Goal: Information Seeking & Learning: Learn about a topic

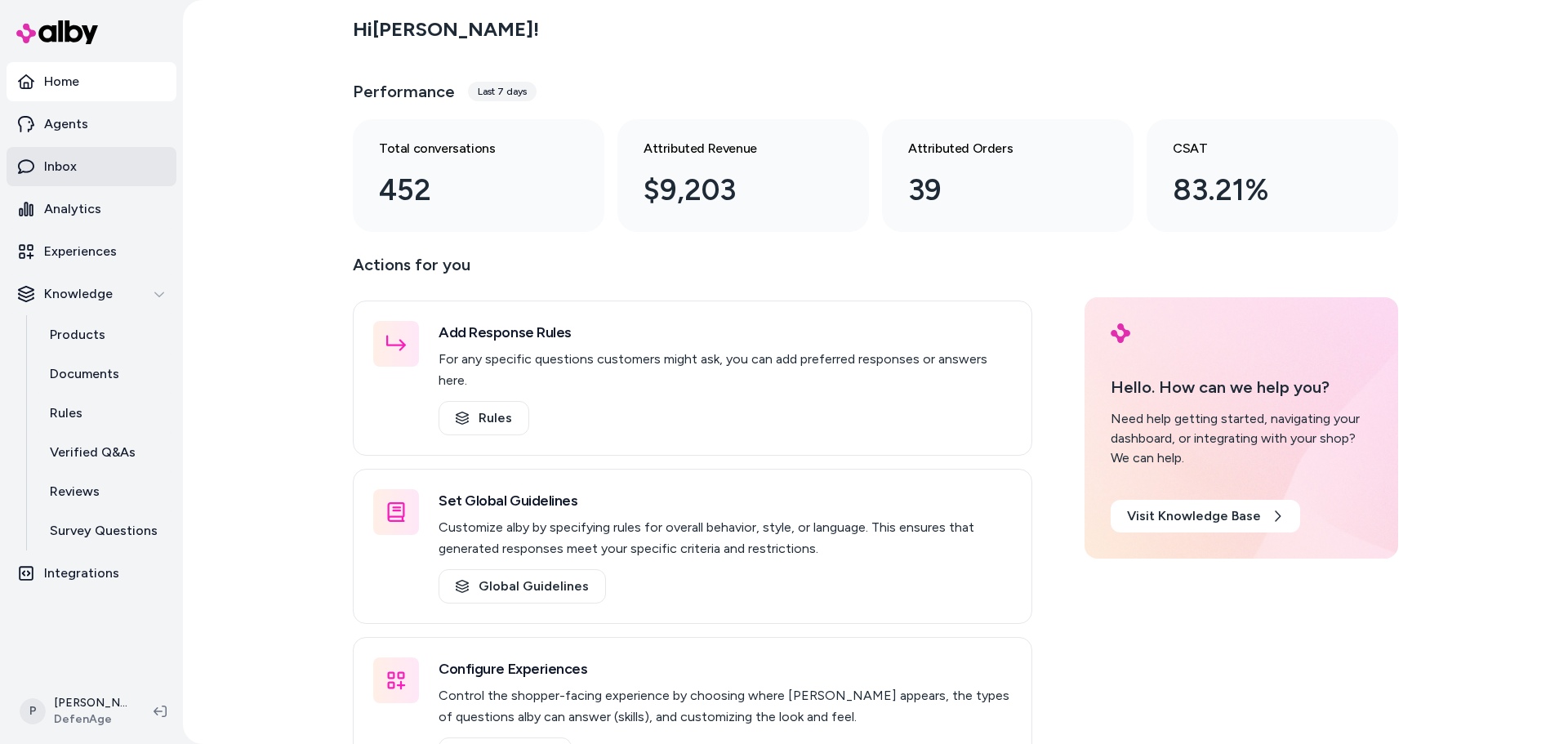
click at [67, 166] on p "Inbox" at bounding box center [60, 166] width 32 height 20
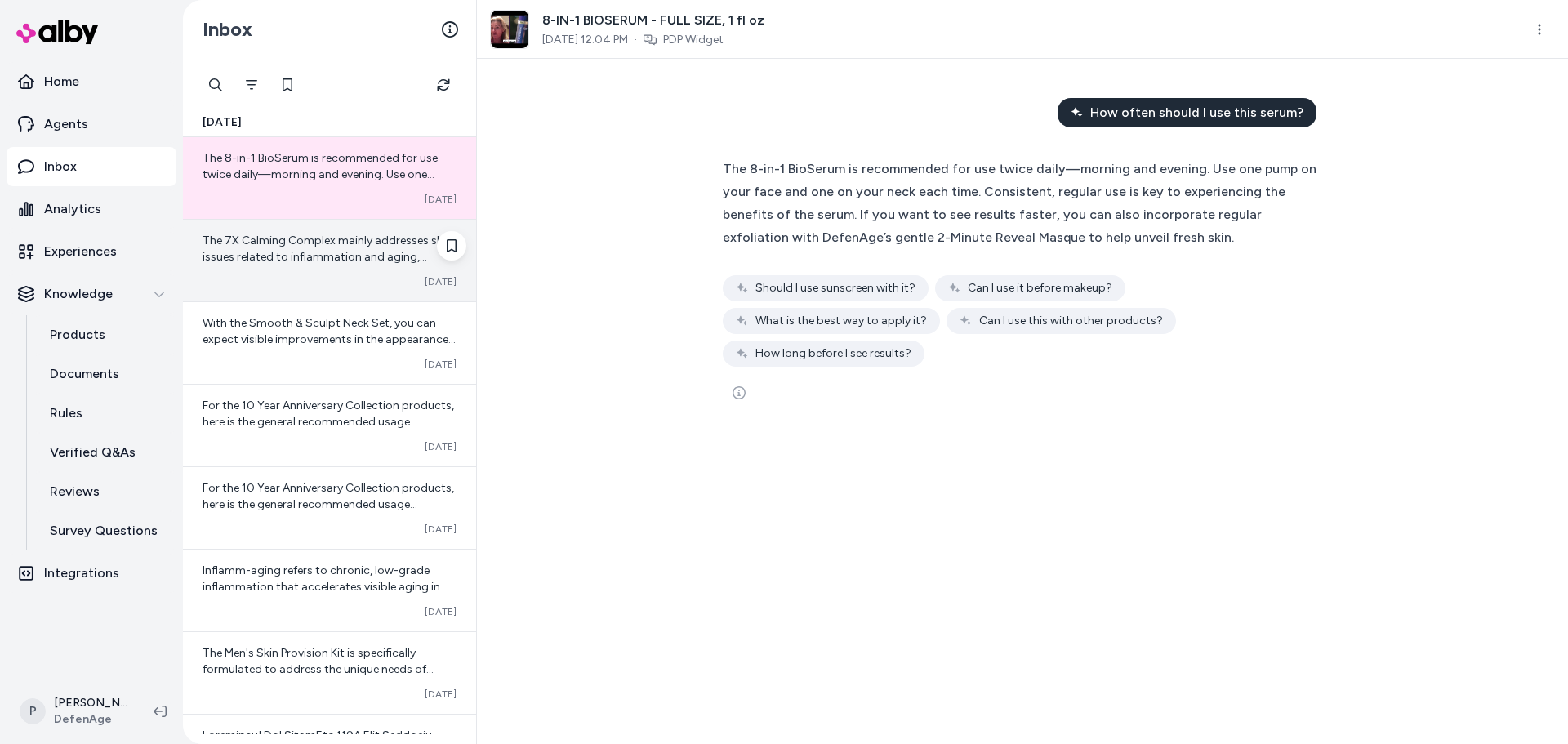
click at [364, 258] on span "The 7X Calming Complex mainly addresses skin issues related to inflammation and…" at bounding box center [328, 371] width 252 height 275
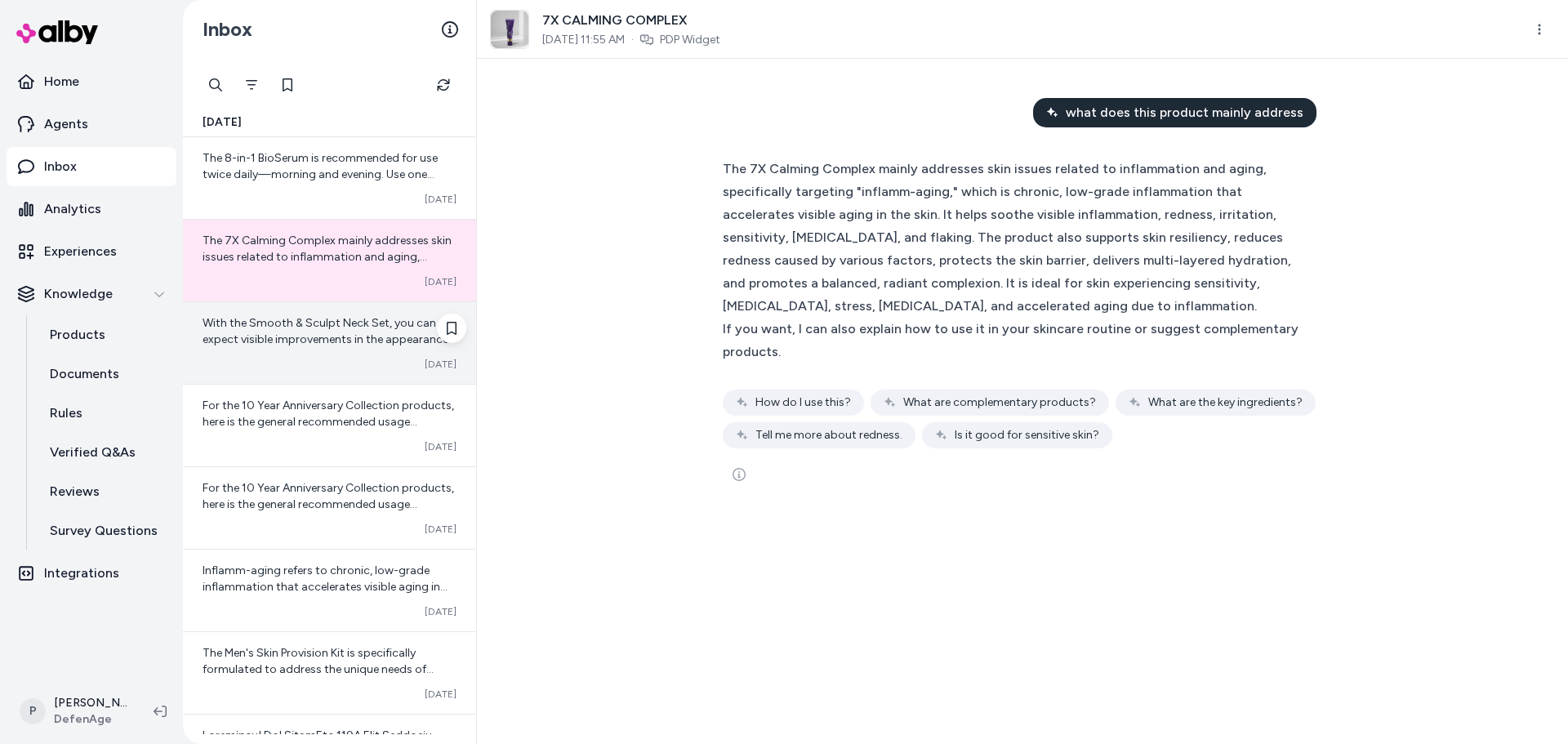
click at [341, 323] on span "With the Smooth & Sculpt Neck Set, you can expect visible improvements in the a…" at bounding box center [329, 412] width 253 height 193
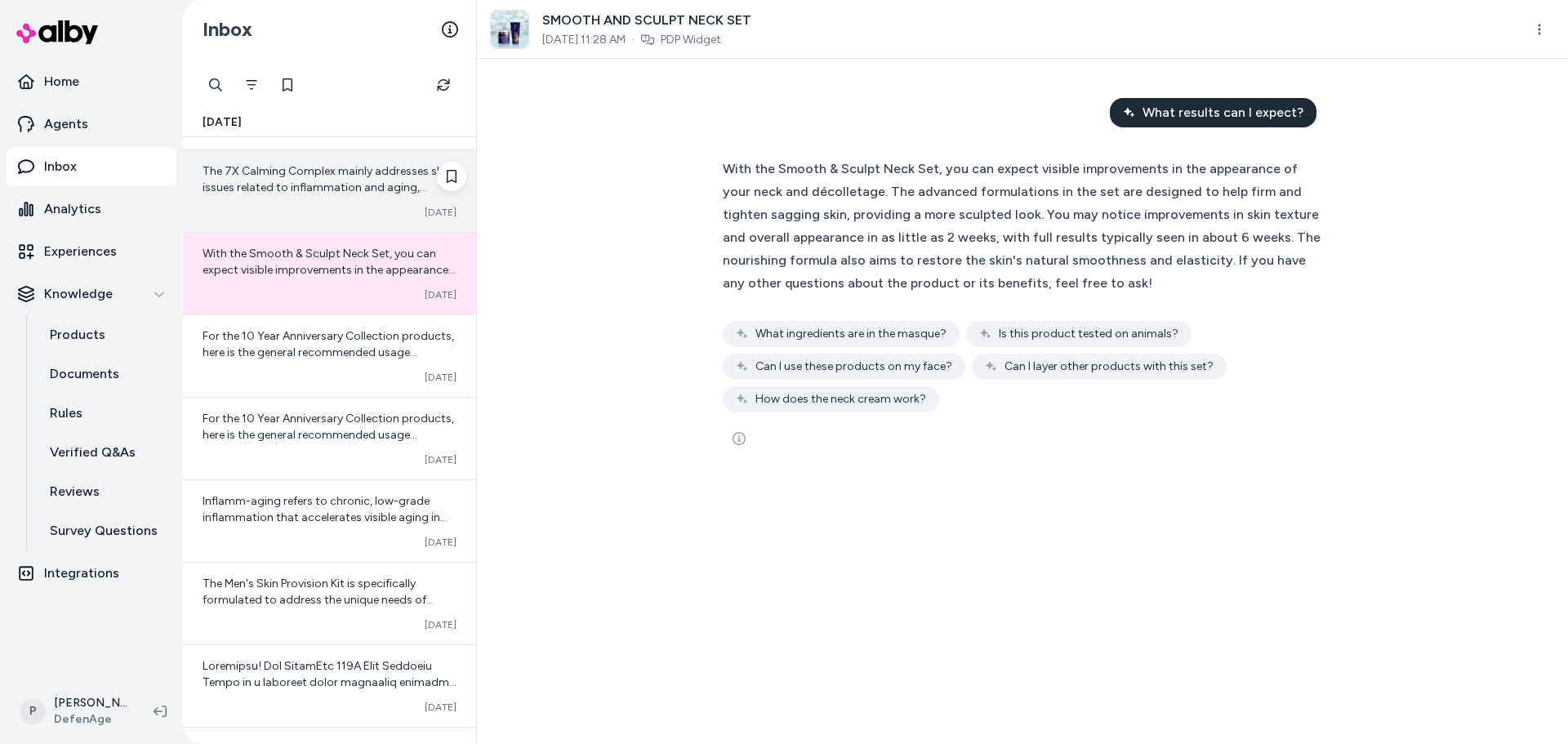
scroll to position [163, 0]
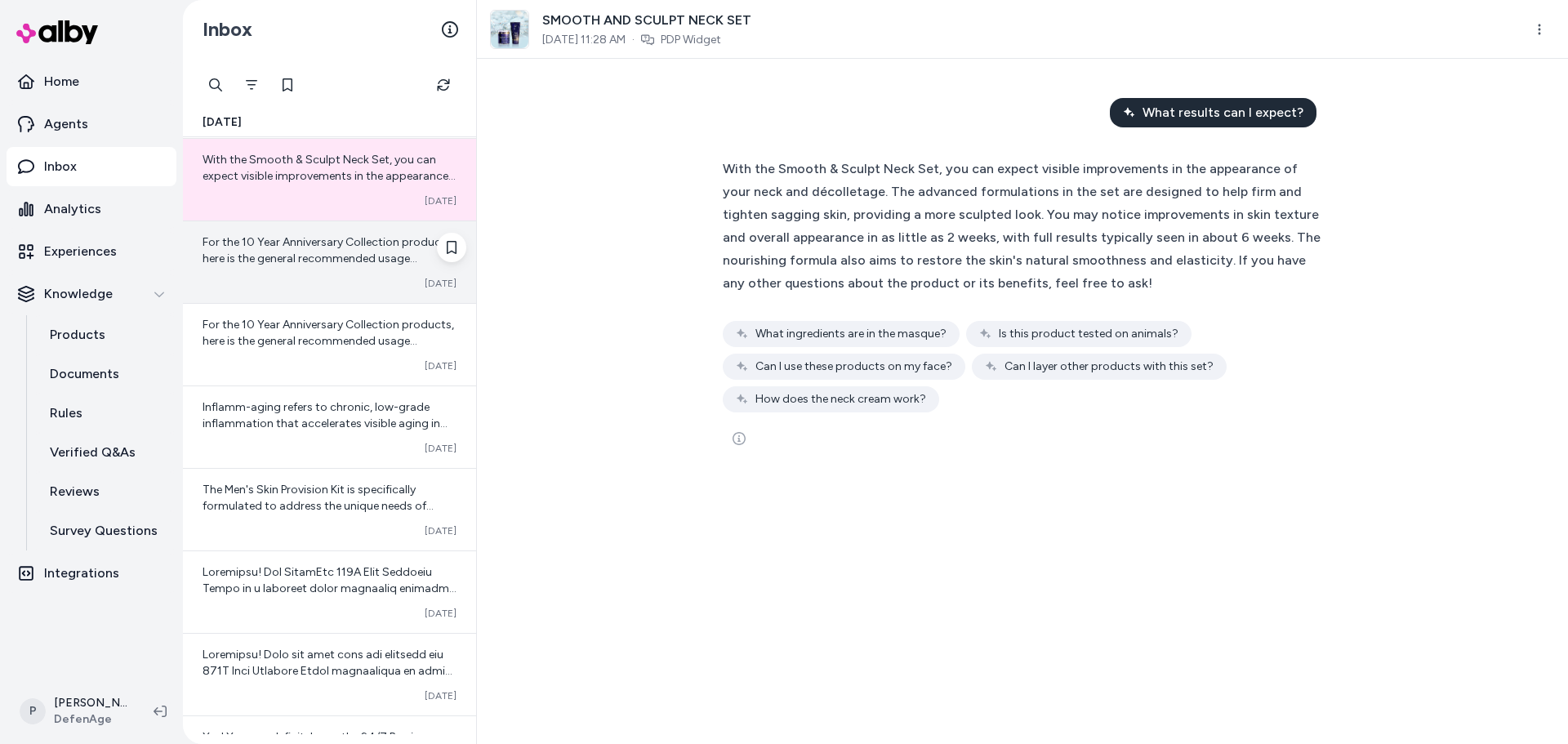
click at [341, 272] on div "For the 10 Year Anniversary Collection products, here is the general recommende…" at bounding box center [329, 262] width 293 height 81
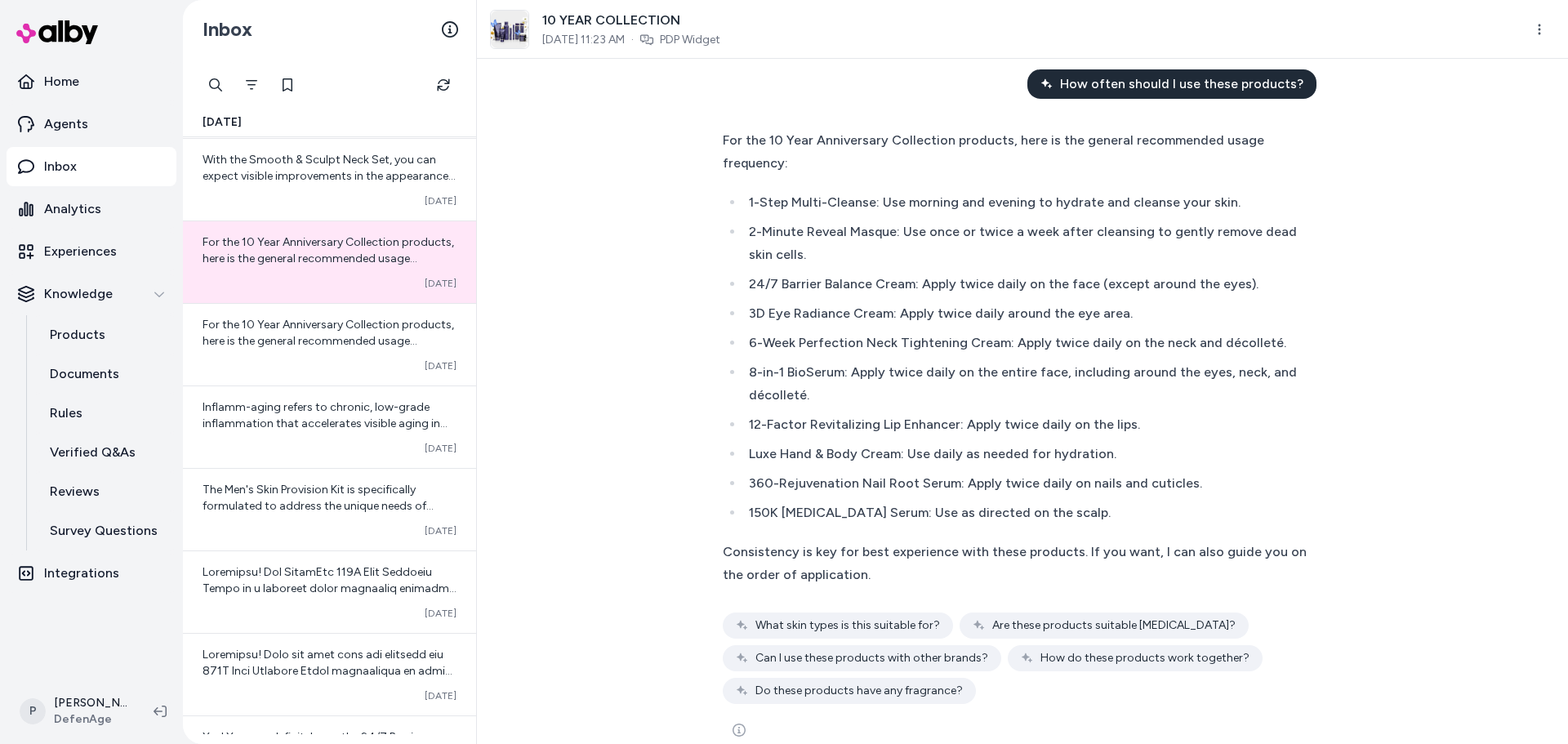
scroll to position [843, 0]
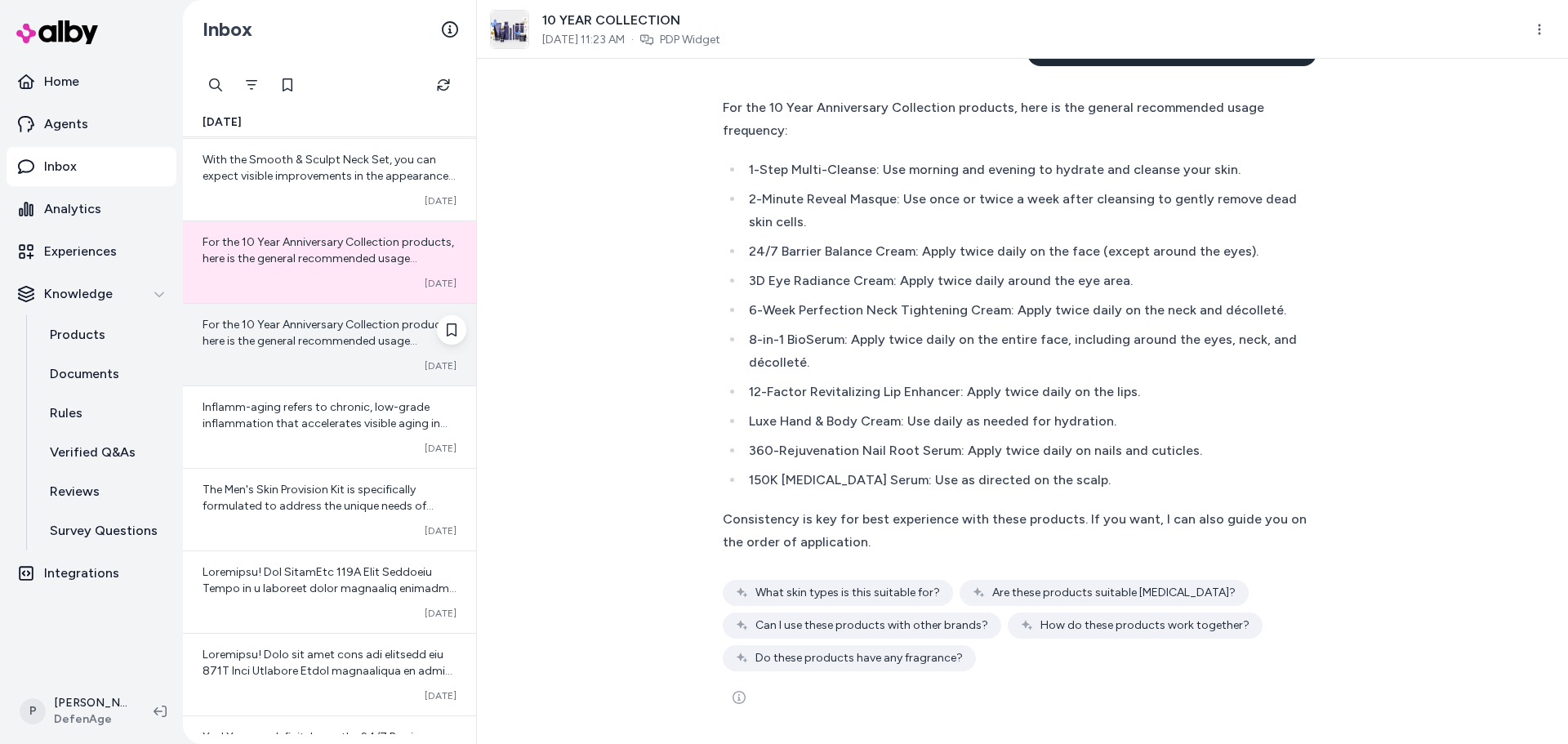
click at [321, 338] on span "For the 10 Year Anniversary Collection products, here is the general recommende…" at bounding box center [329, 495] width 253 height 357
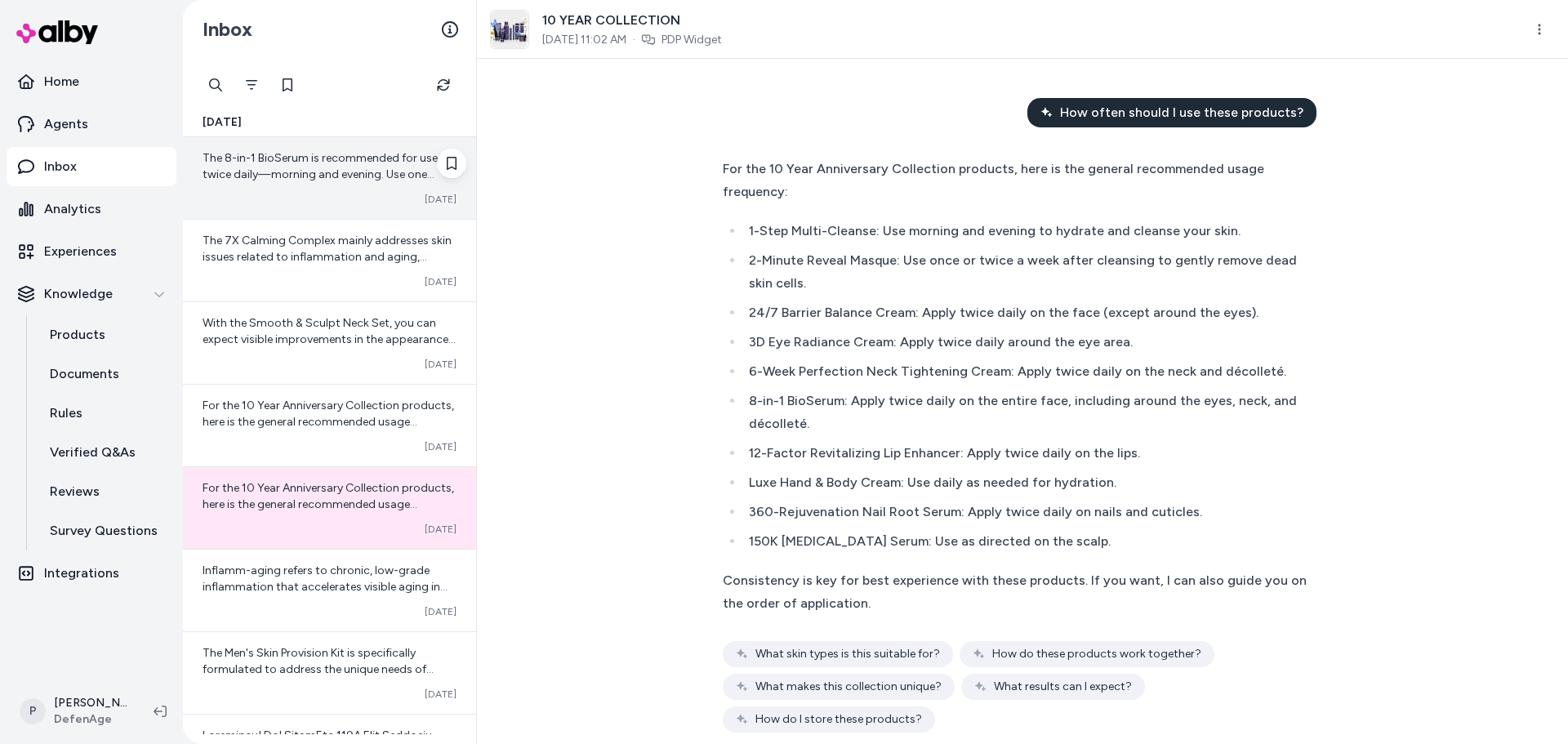
click at [353, 198] on div "Converted [DATE]" at bounding box center [329, 199] width 254 height 13
